Goal: Information Seeking & Learning: Learn about a topic

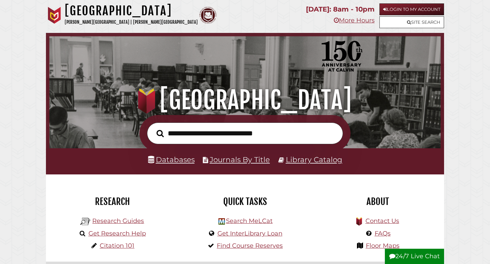
scroll to position [129, 388]
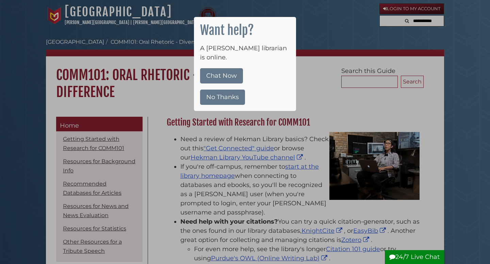
click at [223, 90] on button "No Thanks" at bounding box center [222, 97] width 45 height 15
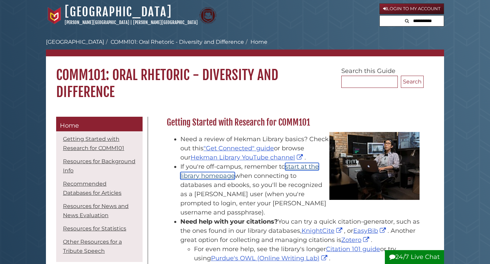
click at [314, 168] on link "start at the library homepage" at bounding box center [249, 171] width 138 height 17
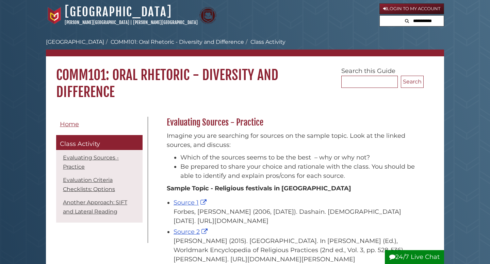
click at [347, 75] on form "Search... Search" at bounding box center [382, 77] width 82 height 21
click at [352, 77] on input "Search..." at bounding box center [369, 82] width 56 height 12
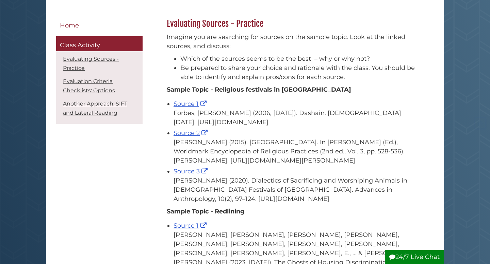
scroll to position [100, 0]
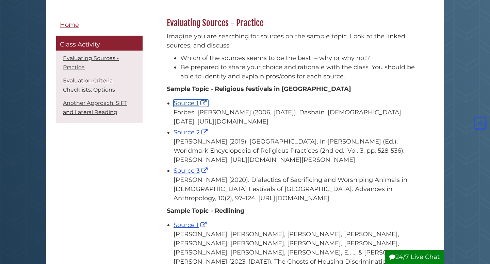
click at [198, 106] on link "Source 1" at bounding box center [190, 103] width 35 height 7
click at [184, 136] on link "Source 2" at bounding box center [191, 132] width 36 height 7
click at [191, 175] on link "Source 3" at bounding box center [191, 170] width 36 height 7
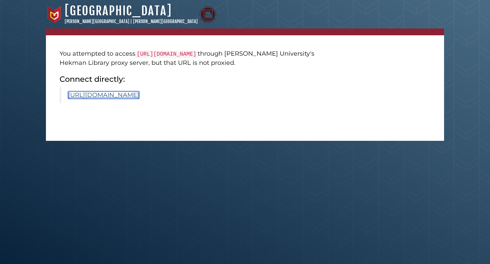
click at [139, 99] on link "https://www.scirp.org/journal/paperinformation?paperid=99935" at bounding box center [103, 94] width 71 height 7
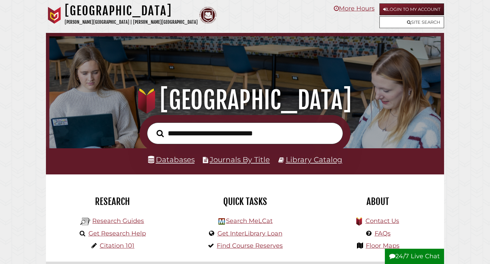
scroll to position [129, 388]
type input "**********"
click at [153, 128] on button "Search" at bounding box center [160, 133] width 14 height 11
